Goal: Task Accomplishment & Management: Use online tool/utility

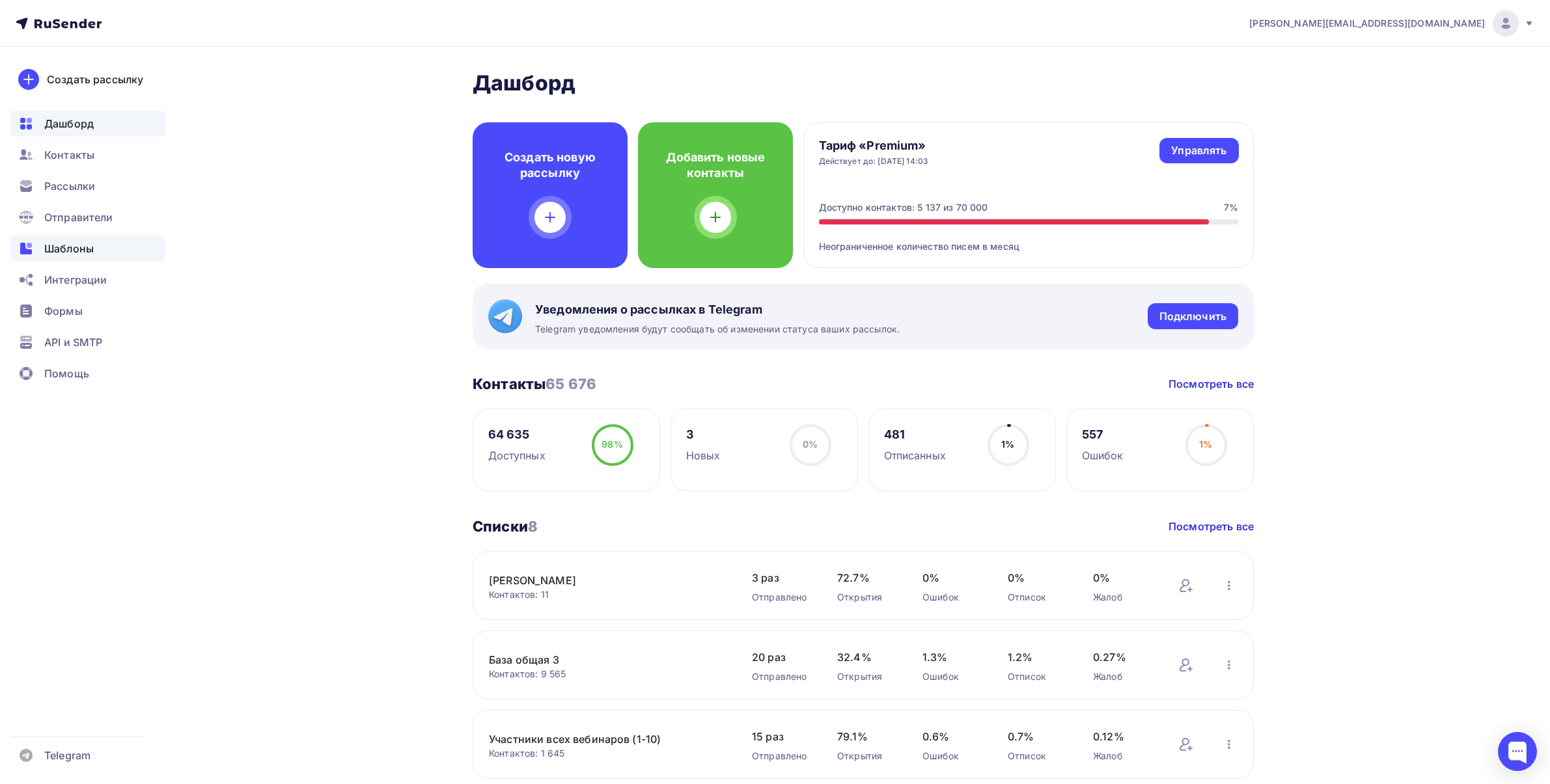
click at [57, 238] on div "Шаблоны" at bounding box center [87, 249] width 155 height 26
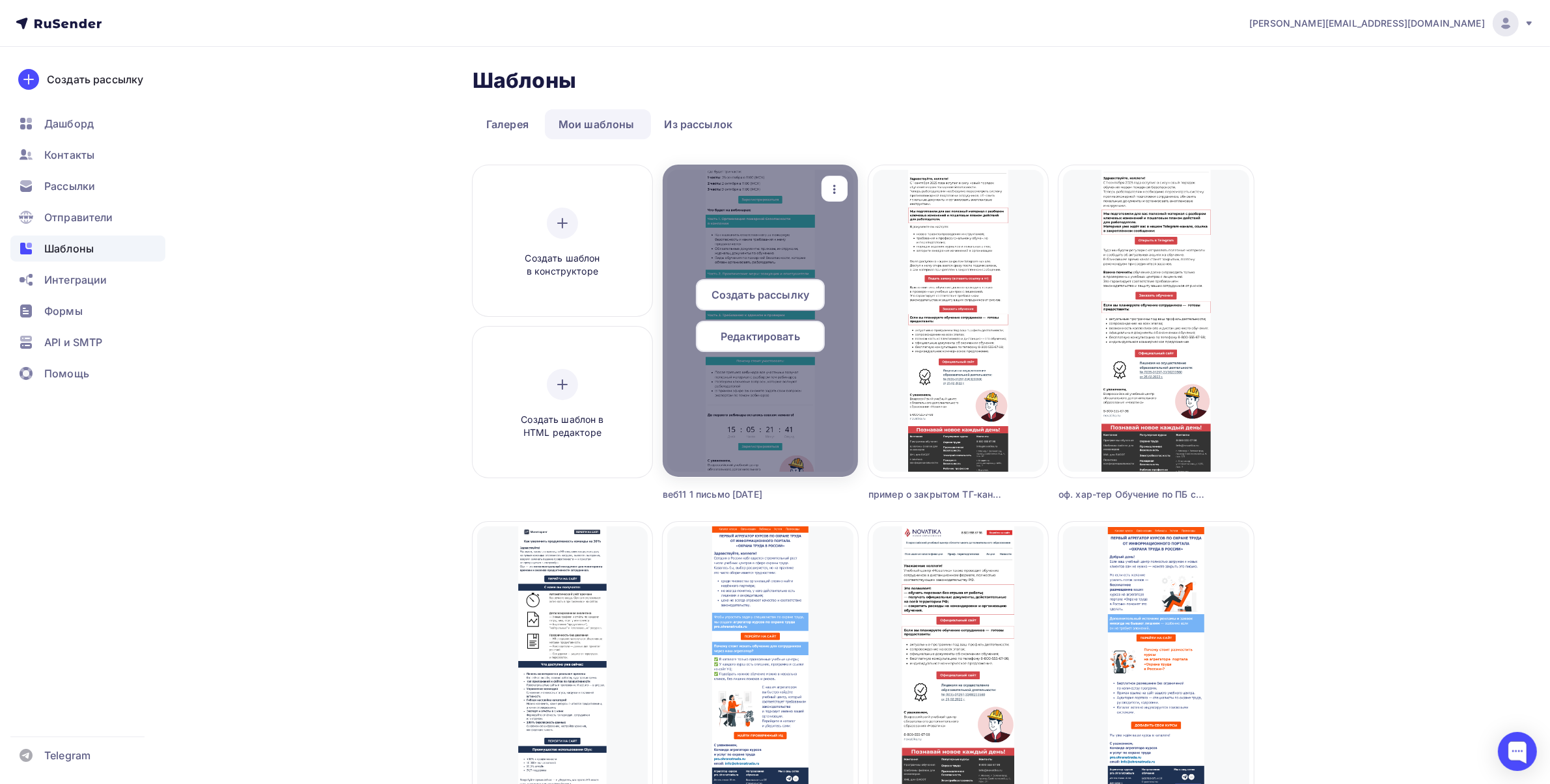
click at [830, 187] on icon "button" at bounding box center [834, 189] width 15 height 15
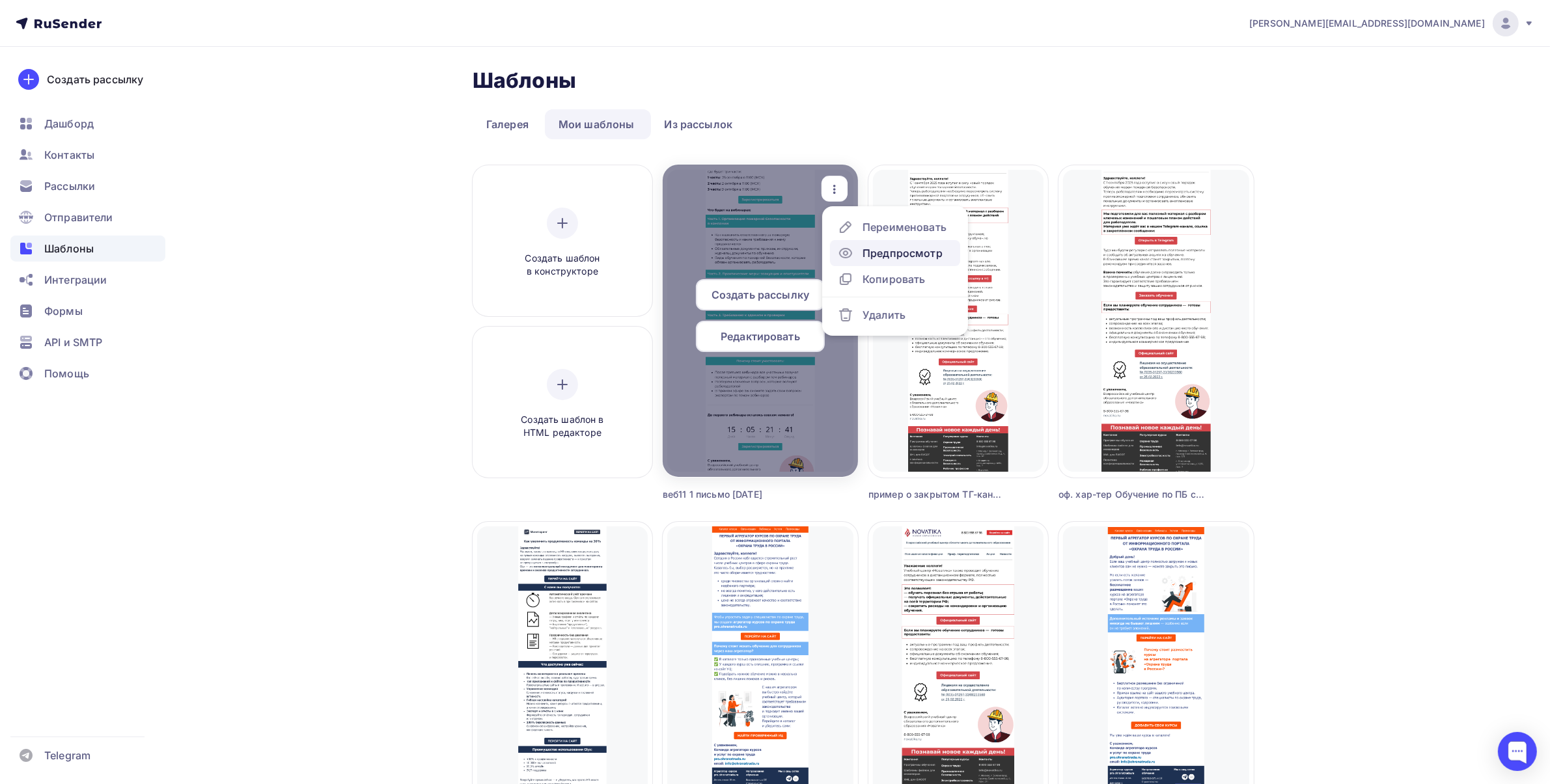
click at [868, 249] on div "Предпросмотр" at bounding box center [903, 253] width 80 height 15
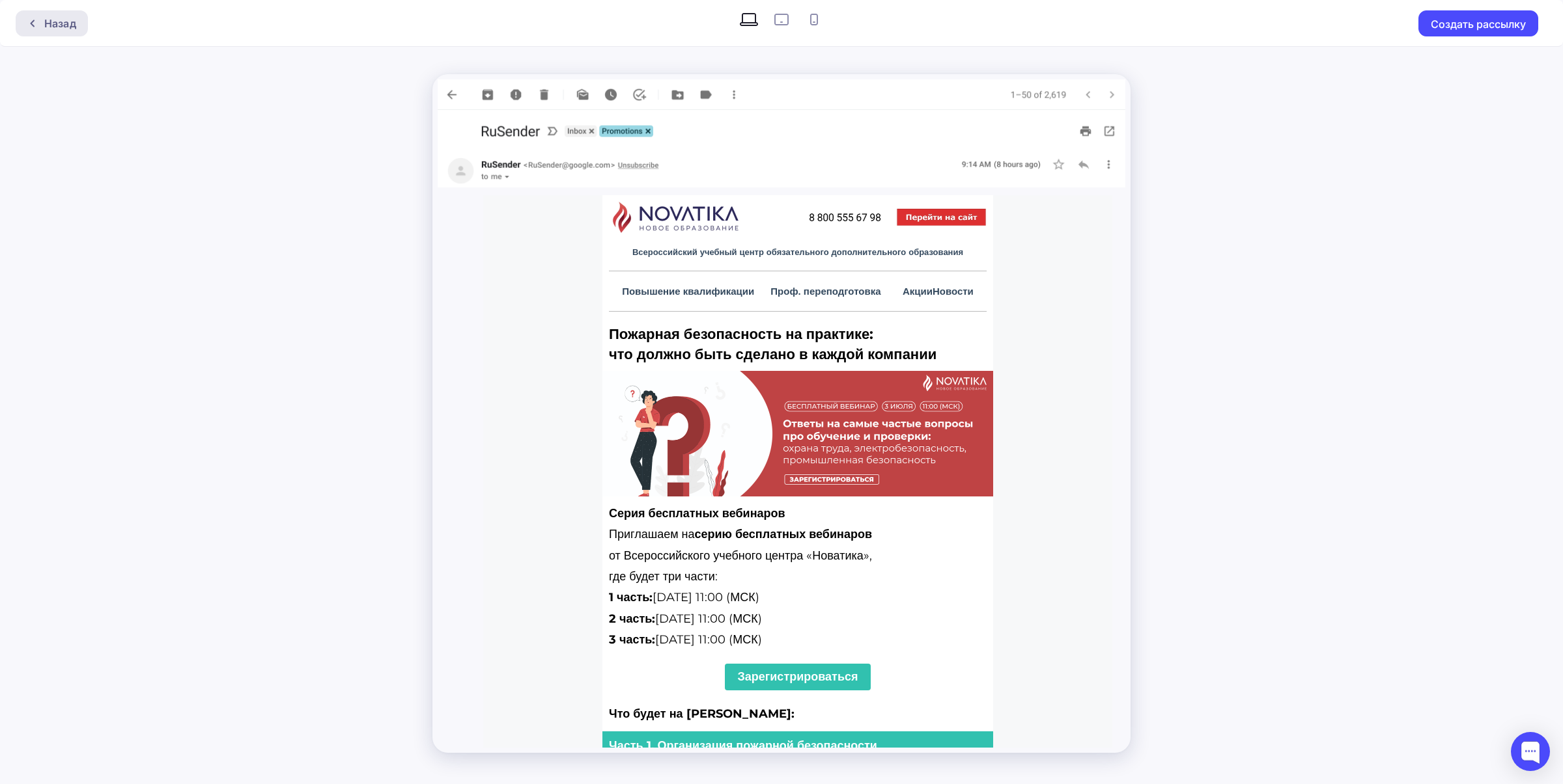
click at [58, 12] on div "Назад" at bounding box center [51, 23] width 72 height 26
